Goal: Task Accomplishment & Management: Complete application form

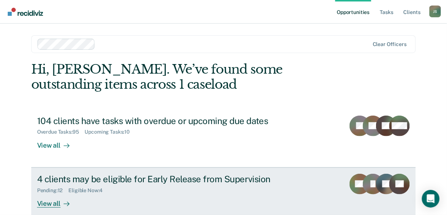
click at [185, 181] on div "4 clients may be eligible for Early Release from Supervision" at bounding box center [166, 179] width 258 height 11
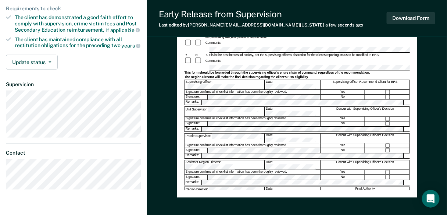
scroll to position [206, 0]
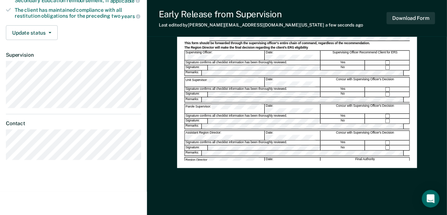
click at [291, 161] on div "Early Release from Supervision (ERS) Checklist, Recommendation, and Determinati…" at bounding box center [297, 11] width 240 height 313
click at [321, 140] on div "Yes" at bounding box center [343, 142] width 44 height 4
click at [325, 145] on div "No" at bounding box center [343, 147] width 44 height 5
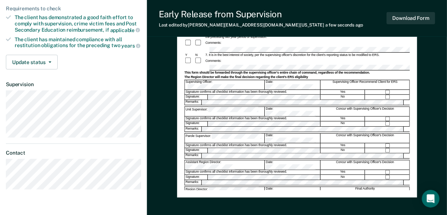
scroll to position [147, 0]
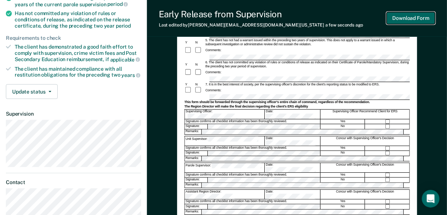
click at [403, 15] on button "Download Form" at bounding box center [411, 18] width 49 height 12
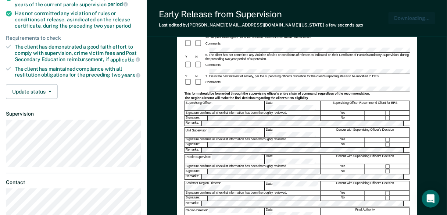
scroll to position [0, 0]
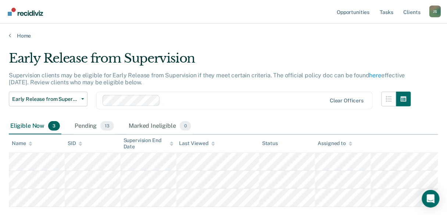
scroll to position [29, 0]
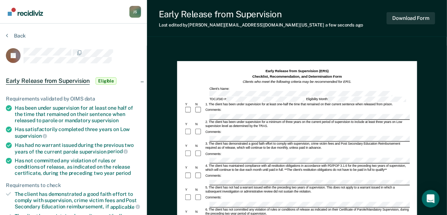
click at [221, 150] on div "Comments:" at bounding box center [296, 157] width 225 height 14
drag, startPoint x: 302, startPoint y: 108, endPoint x: 209, endPoint y: 110, distance: 93.4
click at [209, 114] on div at bounding box center [320, 117] width 224 height 6
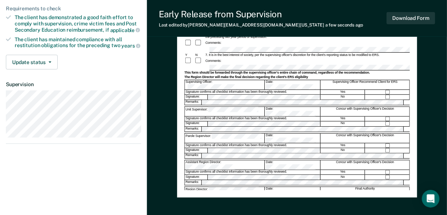
scroll to position [206, 0]
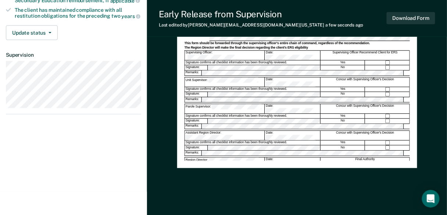
click at [289, 183] on div "PSV-323A (Rev. 07/01/2025)" at bounding box center [296, 185] width 225 height 4
click at [408, 17] on button "Download Form" at bounding box center [411, 18] width 49 height 12
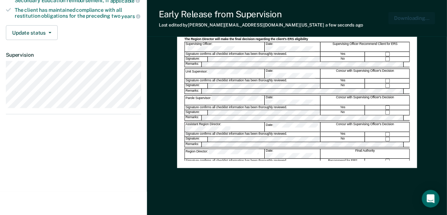
scroll to position [0, 0]
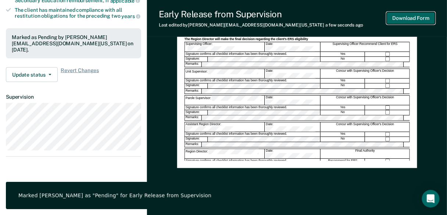
click at [418, 22] on button "Download Form" at bounding box center [411, 18] width 49 height 12
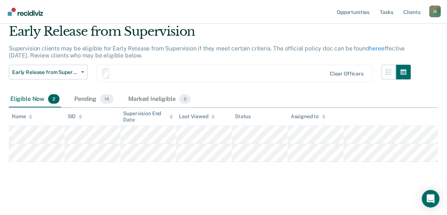
scroll to position [26, 0]
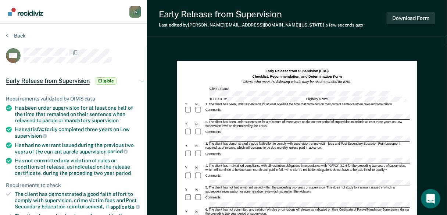
click at [435, 201] on div "Open Intercom Messenger" at bounding box center [430, 198] width 19 height 19
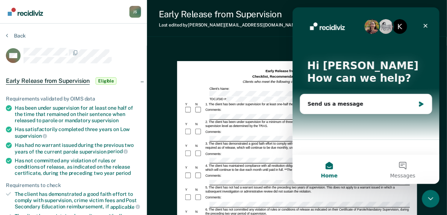
click at [327, 168] on button "Home" at bounding box center [329, 168] width 74 height 29
click at [425, 25] on icon "Close" at bounding box center [426, 26] width 4 height 4
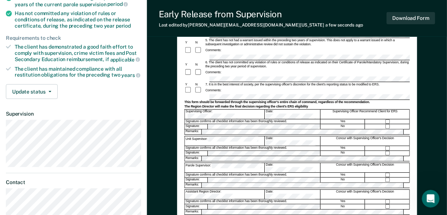
scroll to position [176, 0]
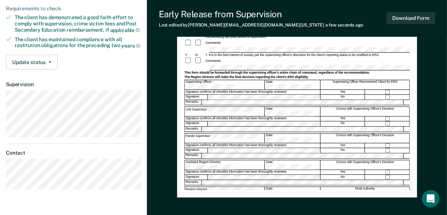
click at [288, 181] on div "Early Release from Supervision (ERS) Checklist, Recommendation, and Determinati…" at bounding box center [296, 41] width 225 height 298
click at [276, 185] on div at bounding box center [296, 185] width 225 height 1
click at [401, 16] on button "Download Form" at bounding box center [411, 18] width 49 height 12
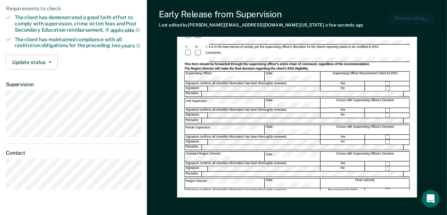
scroll to position [0, 0]
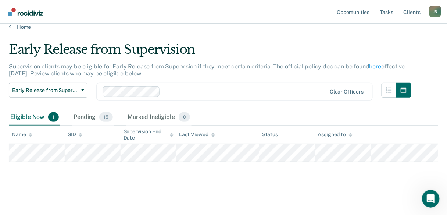
scroll to position [8, 0]
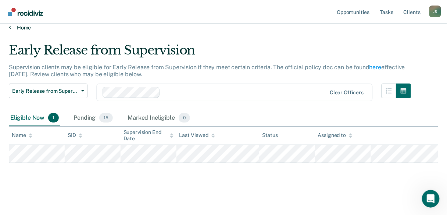
click at [23, 25] on link "Home" at bounding box center [223, 27] width 429 height 7
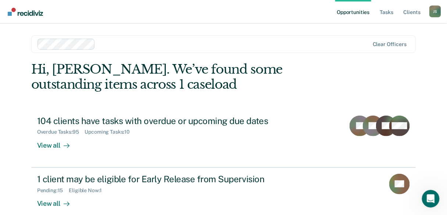
scroll to position [97, 0]
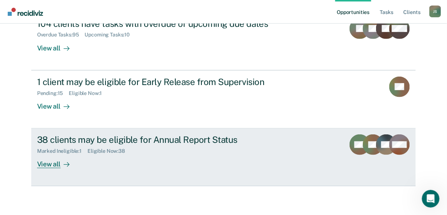
click at [46, 164] on div "View all" at bounding box center [57, 161] width 41 height 14
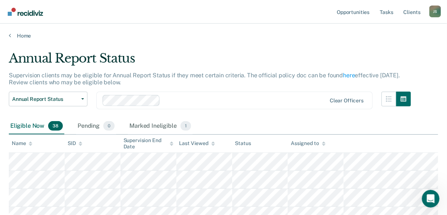
scroll to position [29, 0]
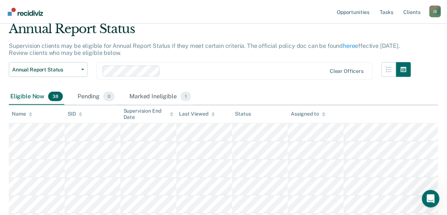
click at [275, 14] on nav "Opportunities Tasks Client s Jennifer Showers J S Profile How it works Log Out" at bounding box center [223, 12] width 447 height 24
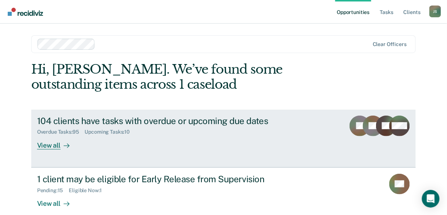
scroll to position [97, 0]
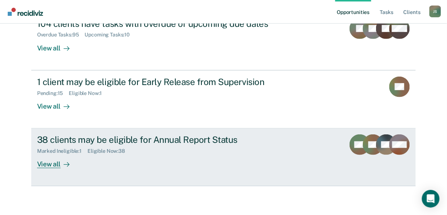
click at [61, 142] on div "38 clients may be eligible for Annual Report Status" at bounding box center [166, 139] width 258 height 11
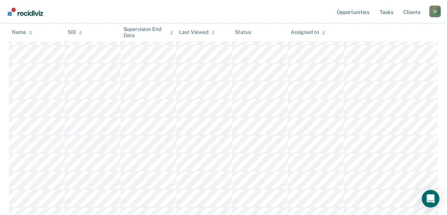
scroll to position [353, 0]
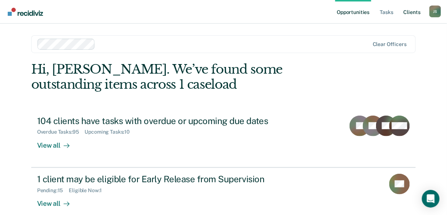
click at [406, 13] on link "Client s" at bounding box center [412, 12] width 20 height 24
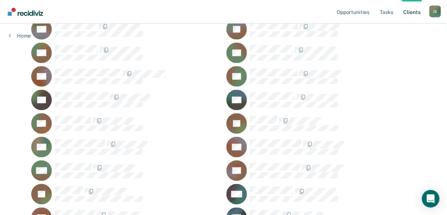
scroll to position [1710, 0]
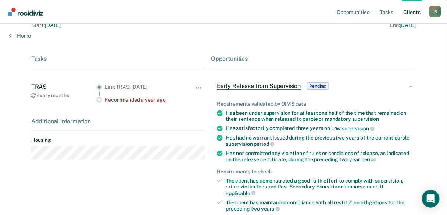
scroll to position [118, 0]
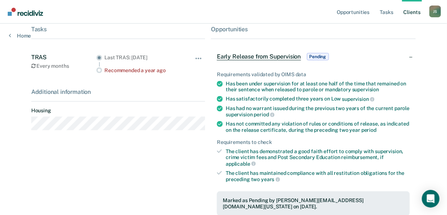
click at [273, 58] on span "Early Release from Supervision" at bounding box center [259, 56] width 84 height 7
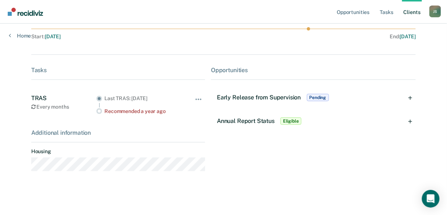
click at [311, 97] on span "Pending" at bounding box center [318, 97] width 22 height 7
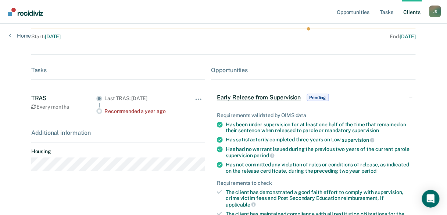
scroll to position [118, 0]
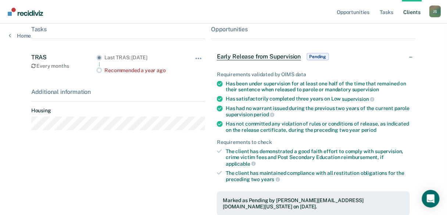
click at [317, 54] on span "Pending" at bounding box center [318, 56] width 22 height 7
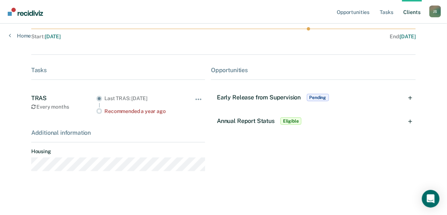
click at [412, 97] on div "Early Release from Supervision Pending" at bounding box center [313, 98] width 205 height 24
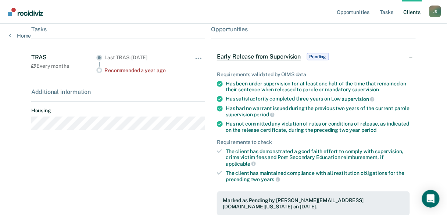
scroll to position [176, 0]
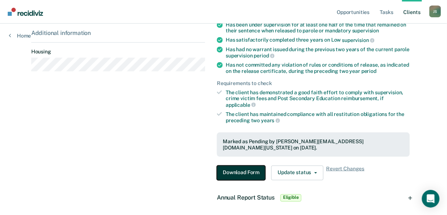
click at [238, 165] on button "Download Form" at bounding box center [241, 172] width 49 height 15
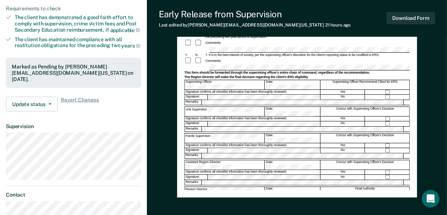
scroll to position [206, 0]
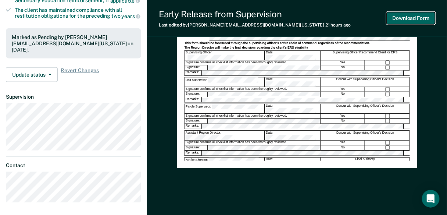
click at [391, 18] on button "Download Form" at bounding box center [411, 18] width 49 height 12
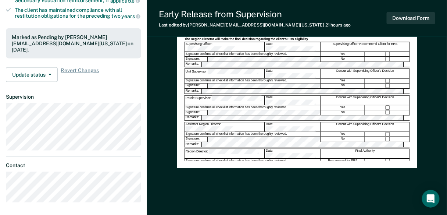
scroll to position [176, 0]
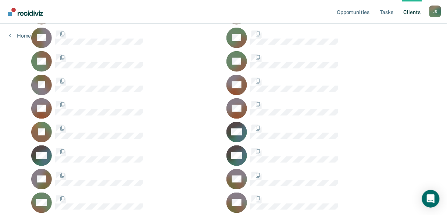
scroll to position [1710, 0]
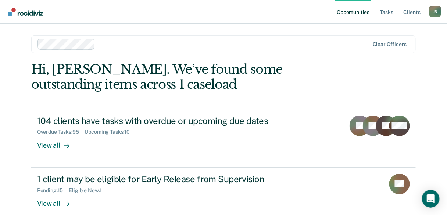
scroll to position [97, 0]
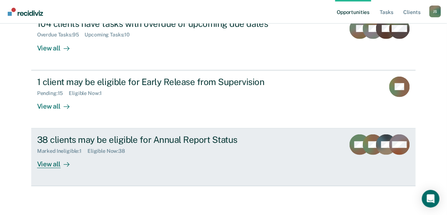
click at [50, 164] on div "View all" at bounding box center [57, 161] width 41 height 14
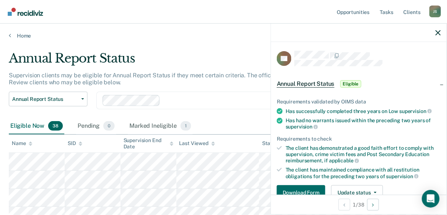
click at [442, 35] on div at bounding box center [359, 33] width 176 height 18
click at [439, 35] on icon "button" at bounding box center [438, 32] width 5 height 5
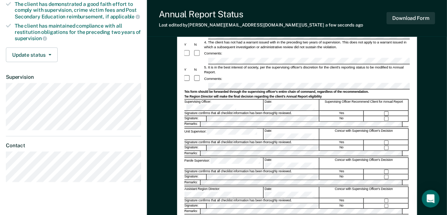
scroll to position [206, 0]
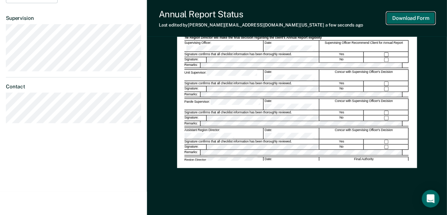
click at [416, 23] on button "Download Form" at bounding box center [411, 18] width 49 height 12
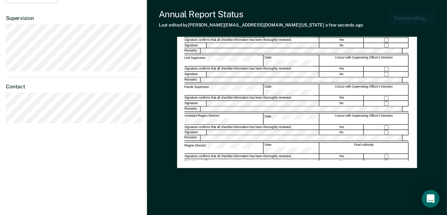
scroll to position [216, 0]
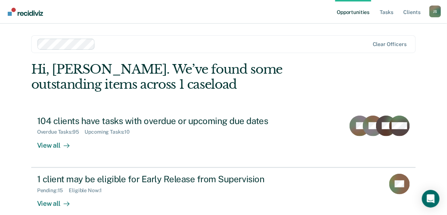
scroll to position [88, 0]
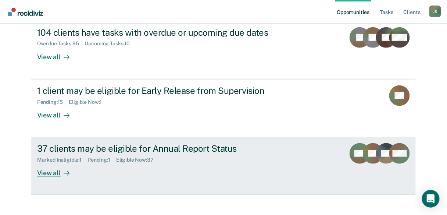
click at [47, 173] on div "View all" at bounding box center [57, 170] width 41 height 14
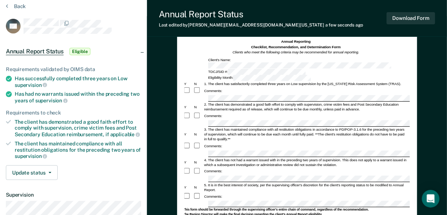
scroll to position [59, 0]
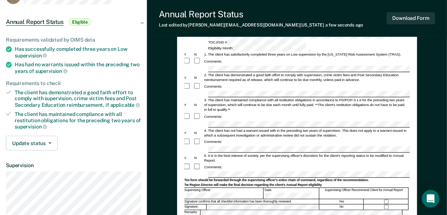
click at [206, 114] on form "Annual Reporting Checklist, Recommendation, and Determination Form Clients who …" at bounding box center [295, 173] width 225 height 327
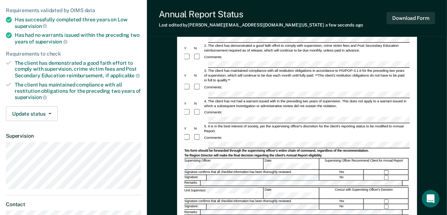
scroll to position [118, 0]
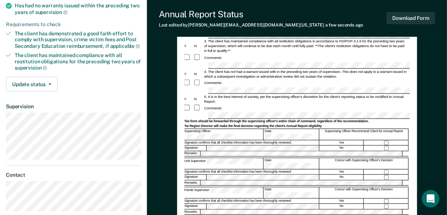
click at [197, 104] on div at bounding box center [198, 108] width 10 height 8
click at [233, 129] on form "Annual Reporting Checklist, Recommendation, and Determination Form Clients who …" at bounding box center [295, 114] width 225 height 327
drag, startPoint x: 253, startPoint y: 137, endPoint x: 192, endPoint y: 138, distance: 61.0
click at [192, 158] on div "Unit Supervisor:" at bounding box center [223, 163] width 80 height 11
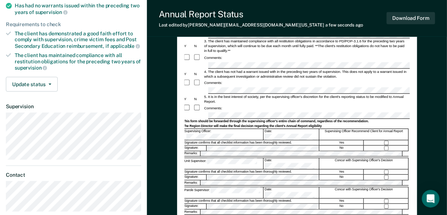
click at [272, 140] on form "Annual Reporting Checklist, Recommendation, and Determination Form Clients who …" at bounding box center [295, 114] width 225 height 327
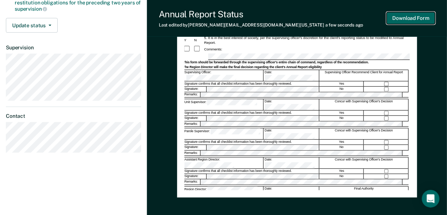
click at [413, 17] on button "Download Form" at bounding box center [411, 18] width 49 height 12
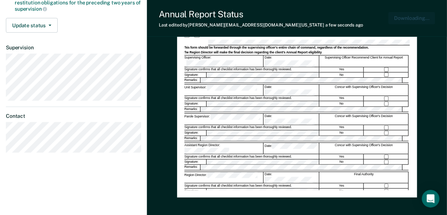
scroll to position [0, 0]
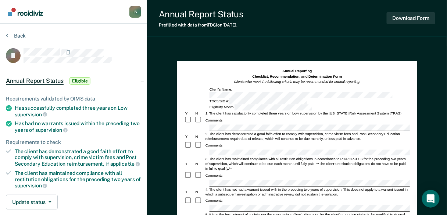
click at [313, 104] on div "Eligibility Month:" at bounding box center [260, 107] width 104 height 6
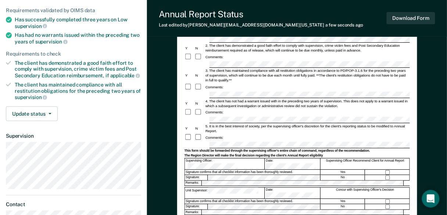
scroll to position [59, 0]
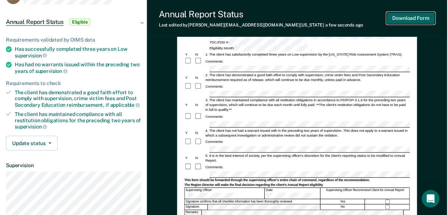
click at [406, 24] on button "Download Form" at bounding box center [411, 18] width 49 height 12
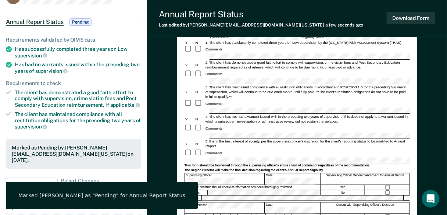
click at [113, 194] on div "Marked [PERSON_NAME] as "Pending" for Annual Report Status" at bounding box center [101, 195] width 167 height 7
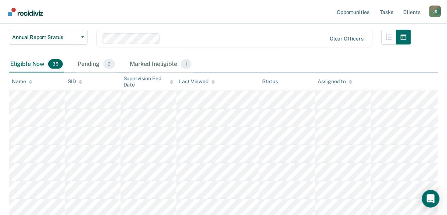
scroll to position [32, 0]
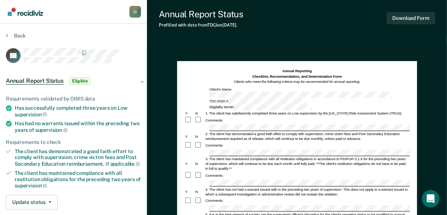
click at [313, 104] on div "Eligibility Month:" at bounding box center [260, 107] width 104 height 6
